Goal: Information Seeking & Learning: Learn about a topic

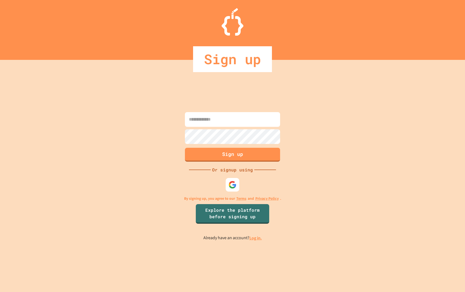
click at [236, 192] on div at bounding box center [233, 185] width 16 height 16
click at [235, 187] on img at bounding box center [232, 184] width 9 height 9
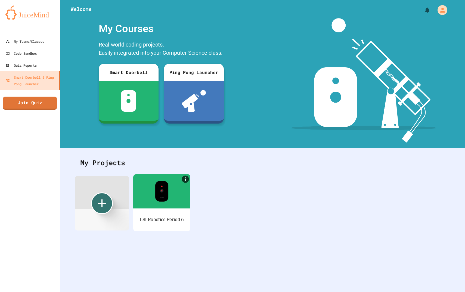
click at [155, 198] on img at bounding box center [161, 191] width 13 height 21
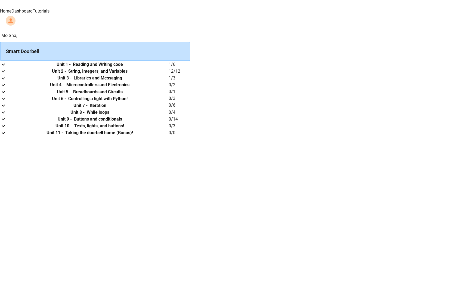
click at [71, 68] on h6 "Unit 1 -" at bounding box center [64, 64] width 14 height 7
click at [11, 68] on td "collapsible table" at bounding box center [5, 64] width 11 height 7
click at [50, 9] on link "Tutorials" at bounding box center [41, 10] width 17 height 5
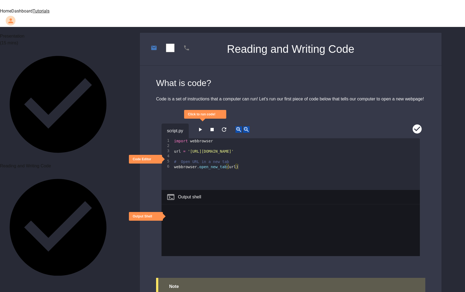
scroll to position [163, 0]
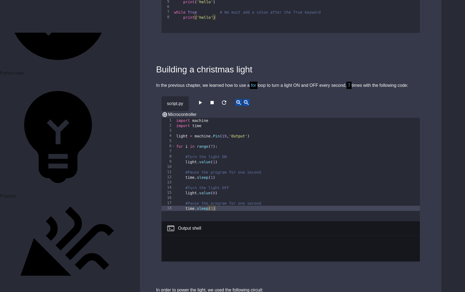
scroll to position [1895, 0]
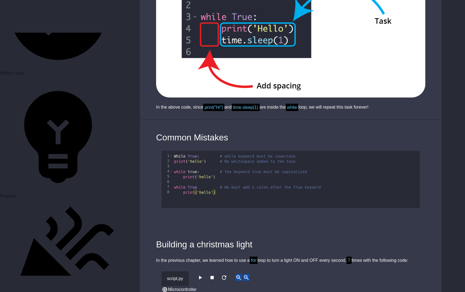
scroll to position [1646, 0]
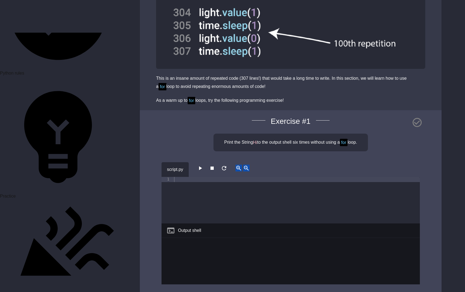
scroll to position [570, 0]
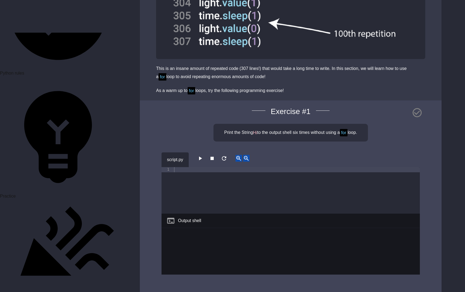
click at [199, 155] on button "button" at bounding box center [200, 158] width 7 height 7
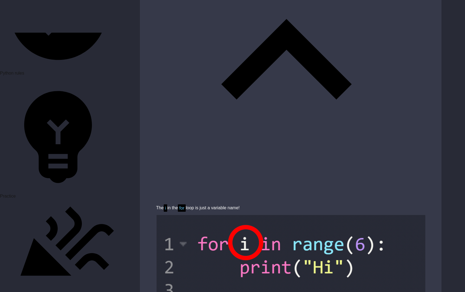
scroll to position [1121, 0]
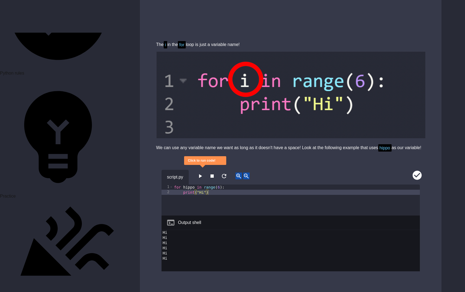
scroll to position [1745, 0]
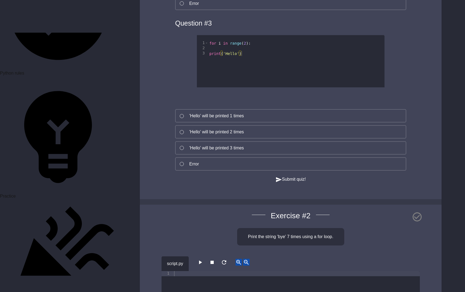
scroll to position [425, 0]
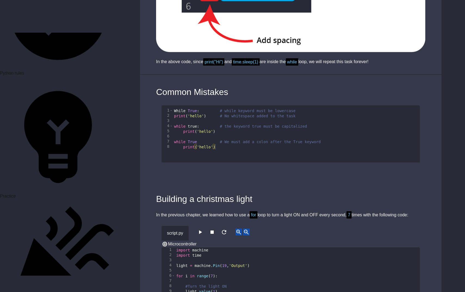
scroll to position [1763, 0]
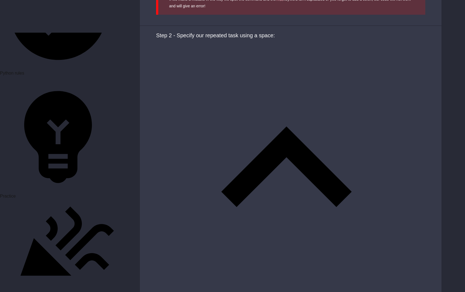
scroll to position [1359, 0]
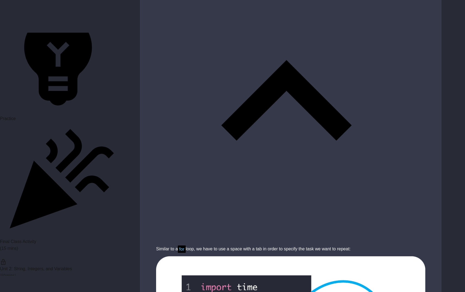
scroll to position [1424, 0]
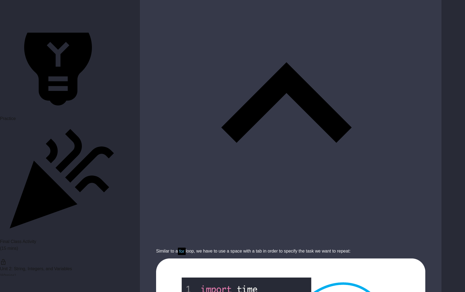
type textarea "**********"
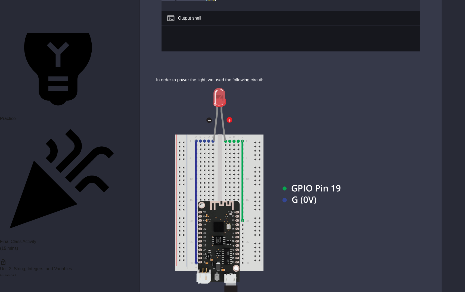
scroll to position [2112, 0]
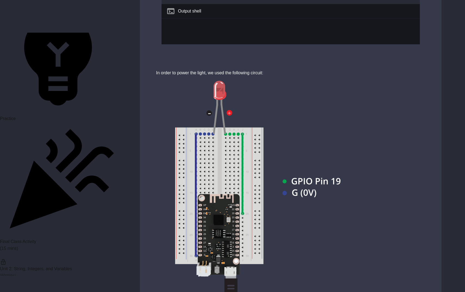
paste textarea "**********"
type textarea "**********"
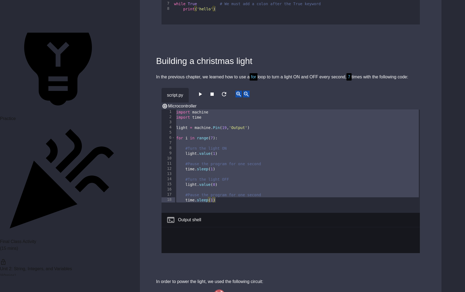
scroll to position [1904, 0]
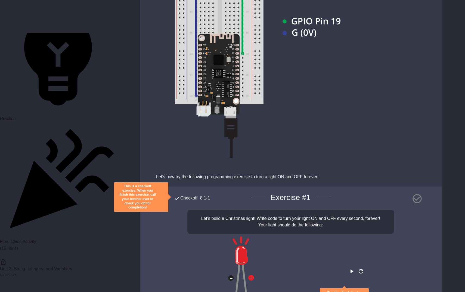
scroll to position [2339, 0]
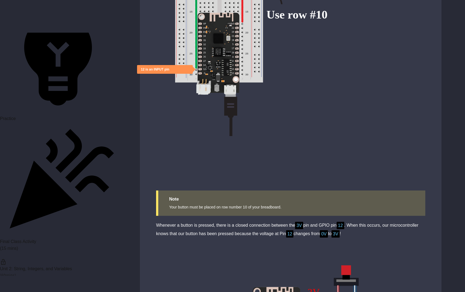
scroll to position [2294, 0]
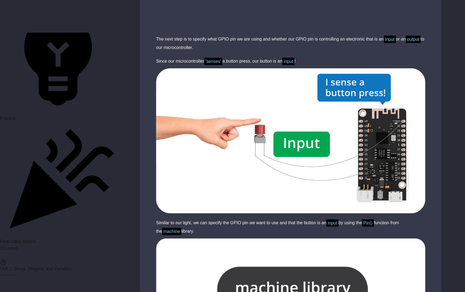
scroll to position [3109, 0]
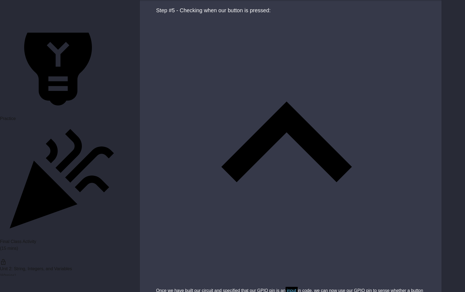
scroll to position [3630, 0]
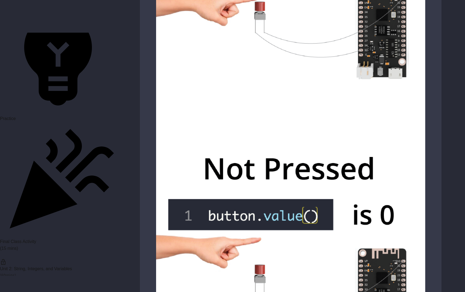
scroll to position [4221, 0]
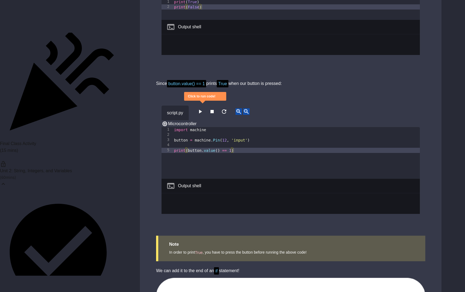
scroll to position [5328, 0]
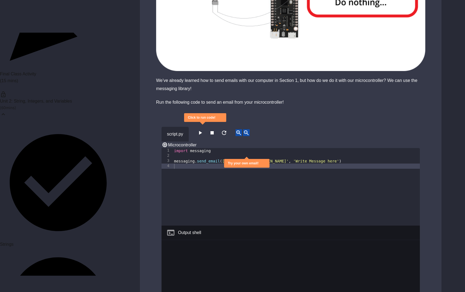
scroll to position [663, 0]
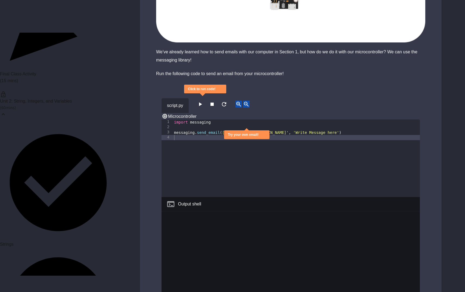
click at [203, 101] on icon "button" at bounding box center [200, 104] width 7 height 7
click at [225, 214] on div "Too many messages sent. Please wait 9 seconds before sending another message." at bounding box center [291, 269] width 259 height 114
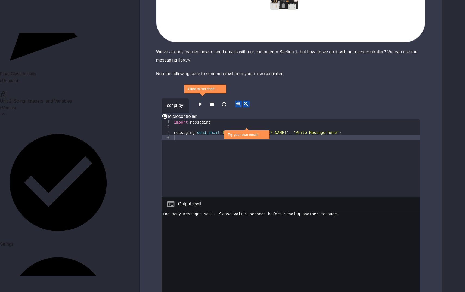
click at [230, 224] on div "Too many messages sent. Please wait 9 seconds before sending another message." at bounding box center [291, 269] width 259 height 114
click at [228, 212] on div "Too many messages sent. Please wait 9 seconds before sending another message." at bounding box center [291, 269] width 259 height 114
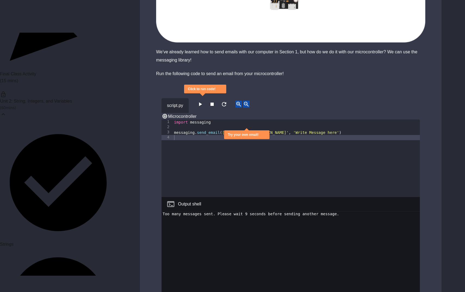
click at [224, 212] on div "Too many messages sent. Please wait 9 seconds before sending another message." at bounding box center [291, 269] width 259 height 114
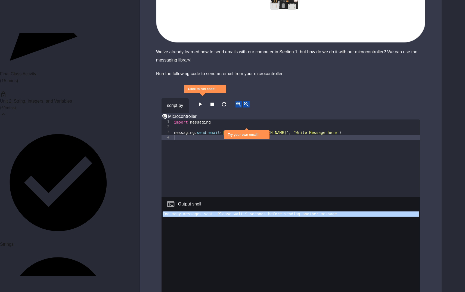
click at [229, 235] on div "Too many messages sent. Please wait 9 seconds before sending another message." at bounding box center [291, 269] width 259 height 114
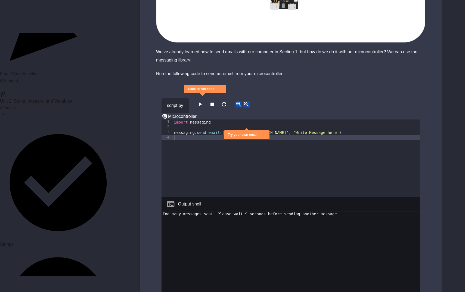
click at [229, 235] on div "Too many messages sent. Please wait 9 seconds before sending another message." at bounding box center [291, 269] width 259 height 114
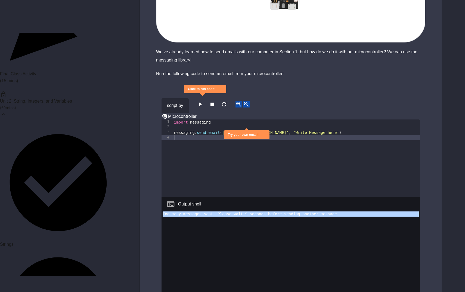
click at [264, 212] on div "Too many messages sent. Please wait 9 seconds before sending another message." at bounding box center [291, 269] width 259 height 114
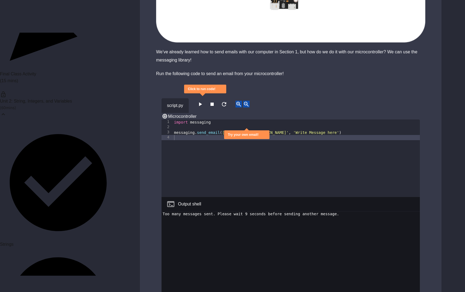
click at [202, 101] on icon "button" at bounding box center [200, 104] width 7 height 7
click at [204, 101] on button "button" at bounding box center [200, 104] width 7 height 7
click at [203, 101] on div "script.py Microcontroller" at bounding box center [291, 109] width 259 height 22
click at [201, 101] on icon "button" at bounding box center [200, 104] width 7 height 7
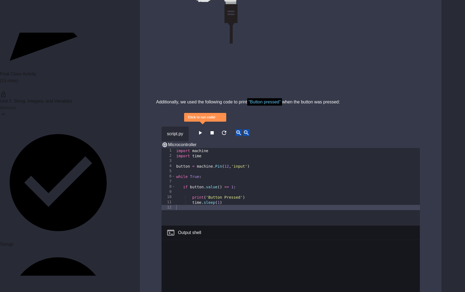
scroll to position [1242, 0]
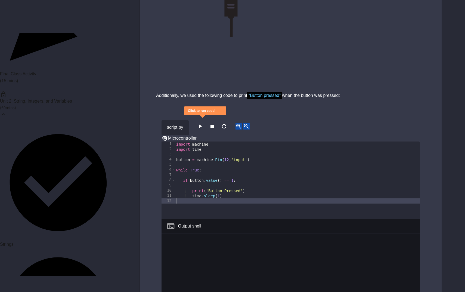
click at [203, 123] on icon "button" at bounding box center [200, 126] width 7 height 7
click at [214, 125] on icon "button" at bounding box center [212, 126] width 3 height 3
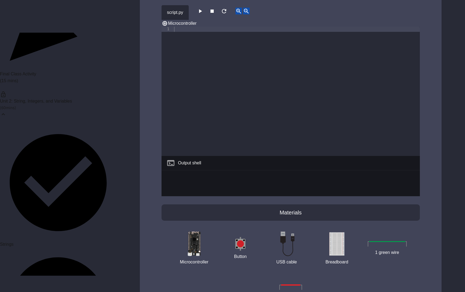
scroll to position [1707, 0]
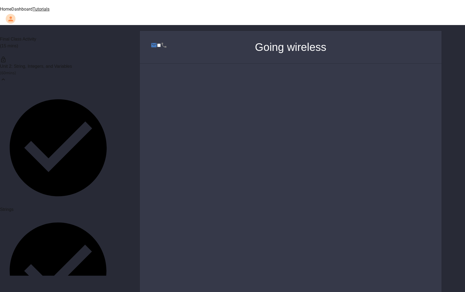
scroll to position [2, 0]
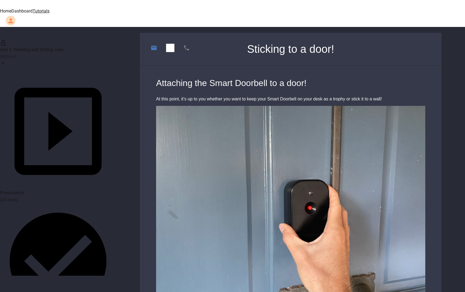
click at [42, 47] on span "Unit 1: Reading and Writing code" at bounding box center [32, 49] width 64 height 5
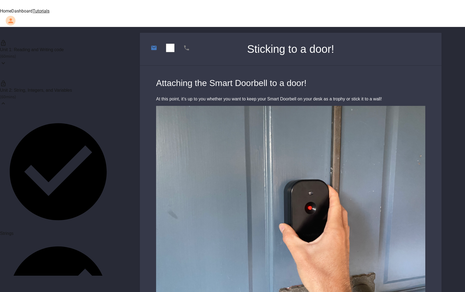
click at [50, 9] on link "Tutorials" at bounding box center [41, 10] width 17 height 5
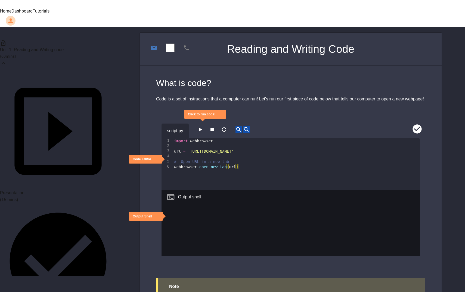
click at [50, 9] on link "Tutorials" at bounding box center [41, 10] width 17 height 5
click at [449, 53] on div "Unit 1: Reading and Writing code ( 60 mins) Presentation (15 mins) Reading and …" at bounding box center [232, 288] width 465 height 522
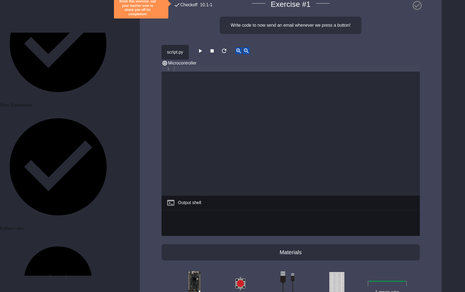
scroll to position [1707, 0]
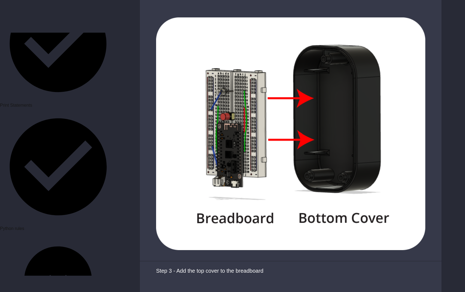
scroll to position [1260, 0]
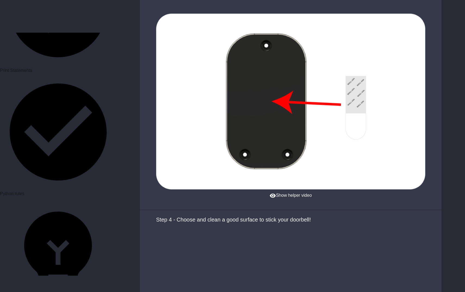
scroll to position [1559, 0]
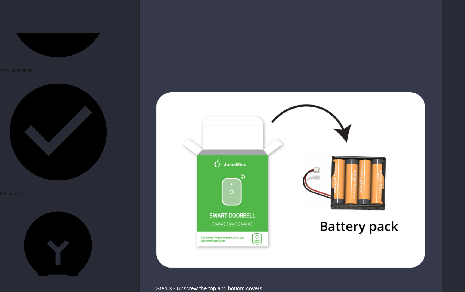
scroll to position [1855, 0]
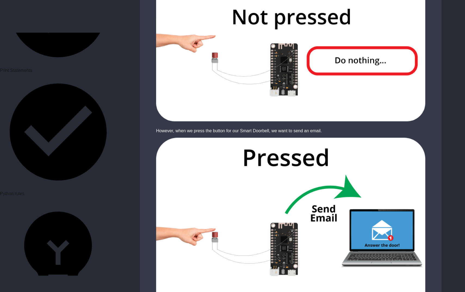
scroll to position [271, 0]
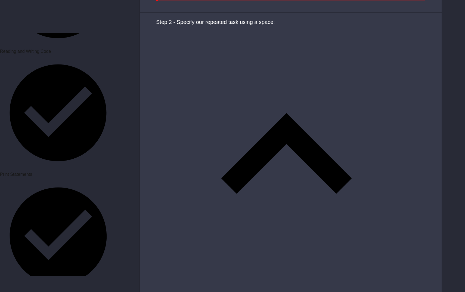
scroll to position [1383, 0]
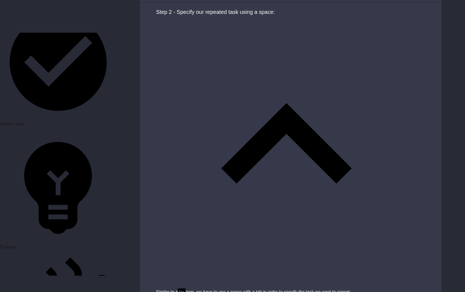
click at [120, 131] on div "Unit 1: Reading and Writing code ( 60 mins) Presentation (15 mins) Reading and …" at bounding box center [232, 218] width 465 height 3149
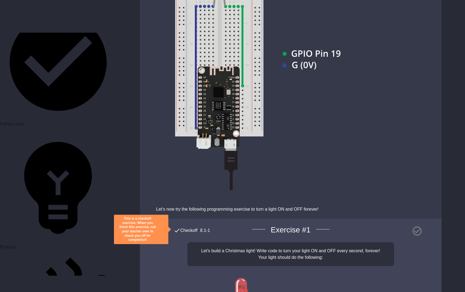
scroll to position [2339, 0]
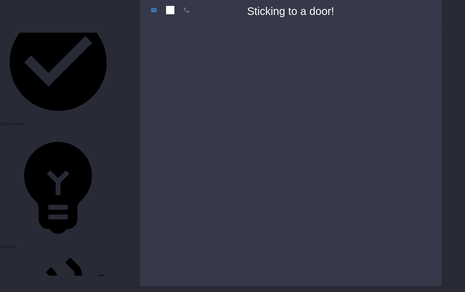
scroll to position [1, 0]
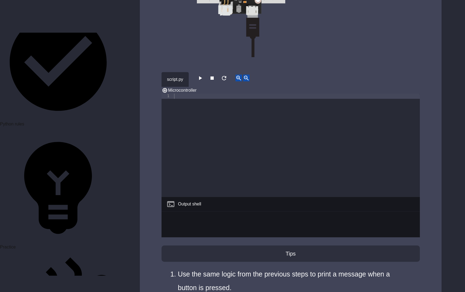
scroll to position [236, 0]
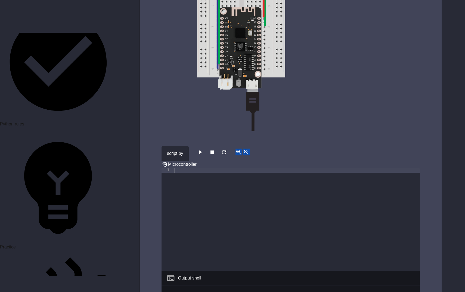
click at [202, 150] on icon "button" at bounding box center [200, 152] width 3 height 4
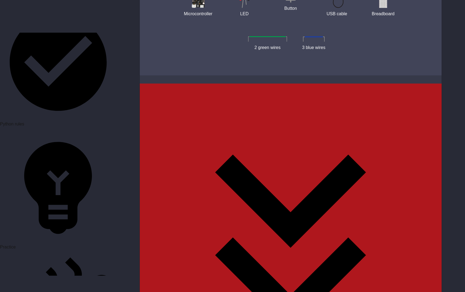
scroll to position [737, 0]
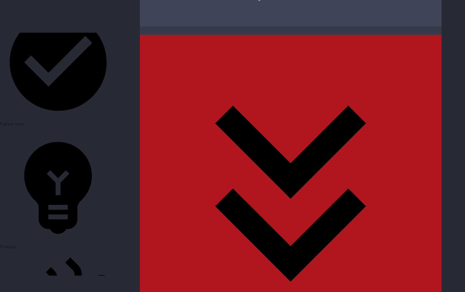
scroll to position [711, 0]
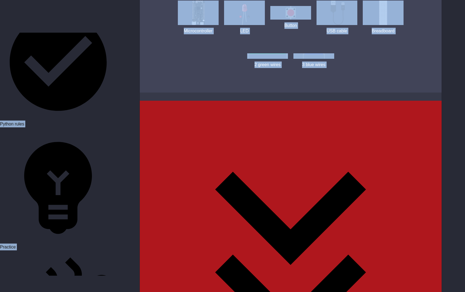
scroll to position [646, 0]
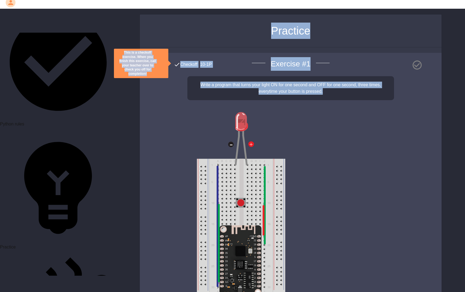
scroll to position [0, 0]
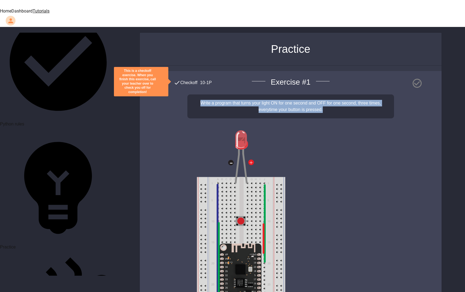
drag, startPoint x: 338, startPoint y: 65, endPoint x: 197, endPoint y: 96, distance: 144.2
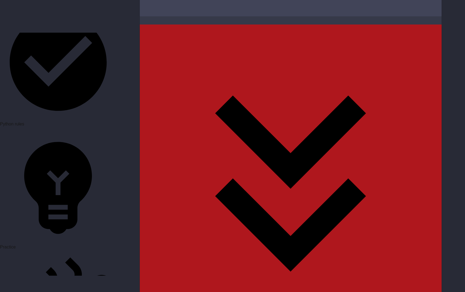
scroll to position [717, 0]
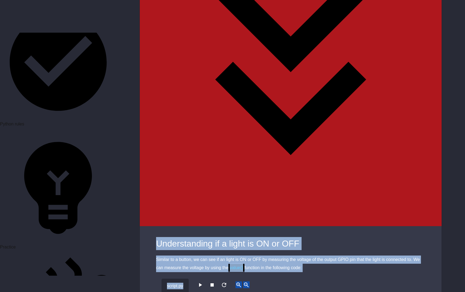
drag, startPoint x: 245, startPoint y: 31, endPoint x: 256, endPoint y: 203, distance: 172.4
click at [256, 203] on div "Checkoff This is a checkoff exercise. When you finish this exercise, call your …" at bounding box center [291, 224] width 302 height 2665
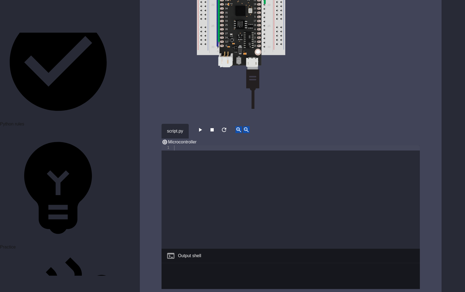
scroll to position [0, 0]
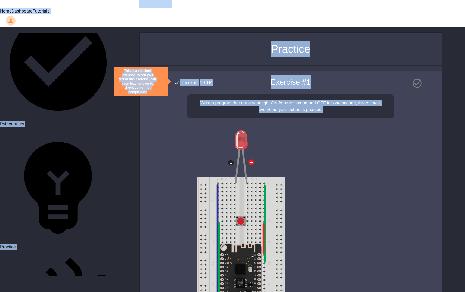
copy div "Bonus starts here! Continue below if you're feeling confident! Understanding if…"
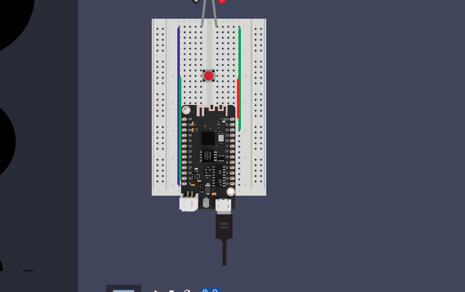
scroll to position [96, 0]
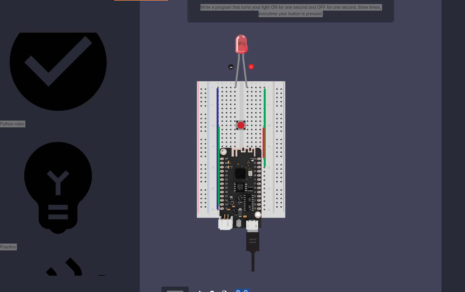
drag, startPoint x: 268, startPoint y: 155, endPoint x: 231, endPoint y: 272, distance: 122.4
